Goal: Find contact information: Find contact information

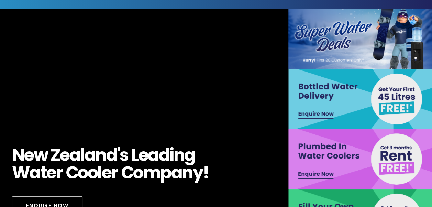
scroll to position [21, 0]
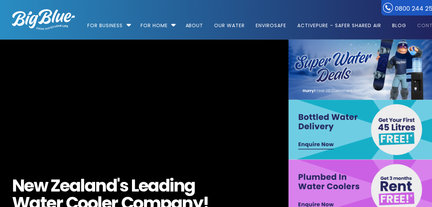
click at [428, 27] on link "Contact" at bounding box center [427, 22] width 31 height 44
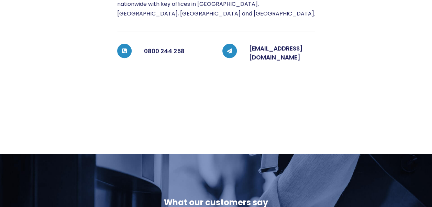
scroll to position [116, 0]
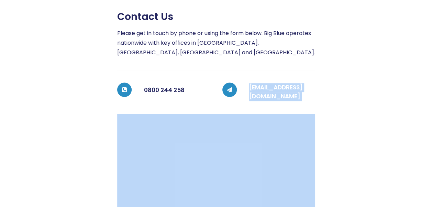
drag, startPoint x: 301, startPoint y: 89, endPoint x: 245, endPoint y: 94, distance: 56.5
click at [245, 94] on div "Contact us Please get in touch by phone or using the form below. Big Blue opera…" at bounding box center [210, 182] width 420 height 342
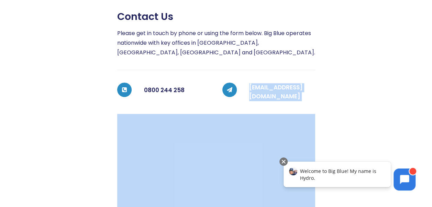
drag, startPoint x: 245, startPoint y: 94, endPoint x: 368, endPoint y: 89, distance: 123.4
click at [368, 89] on div at bounding box center [367, 182] width 105 height 342
click at [289, 91] on link "coolers@bigblue.co.nz" at bounding box center [276, 91] width 54 height 17
